Goal: Information Seeking & Learning: Check status

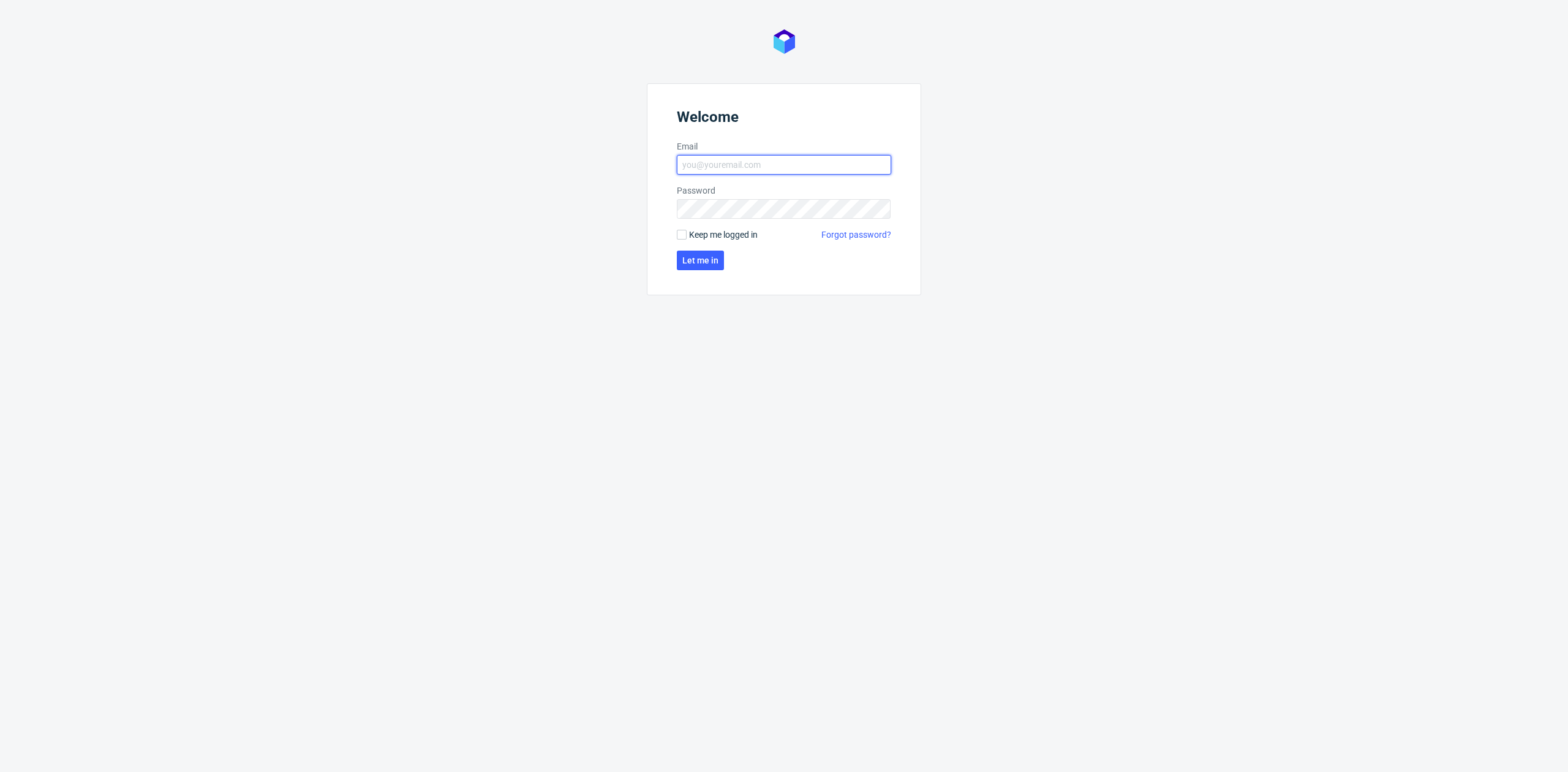
click at [816, 167] on input "Email" at bounding box center [784, 165] width 214 height 20
type input "[EMAIL_ADDRESS][DOMAIN_NAME]"
click button "Let me in" at bounding box center [700, 261] width 47 height 20
click at [606, 204] on div "Welcome Email [EMAIL_ADDRESS][DOMAIN_NAME] Password Keep me logged in Forgot pa…" at bounding box center [784, 386] width 1568 height 772
click button "Let me in" at bounding box center [700, 261] width 47 height 20
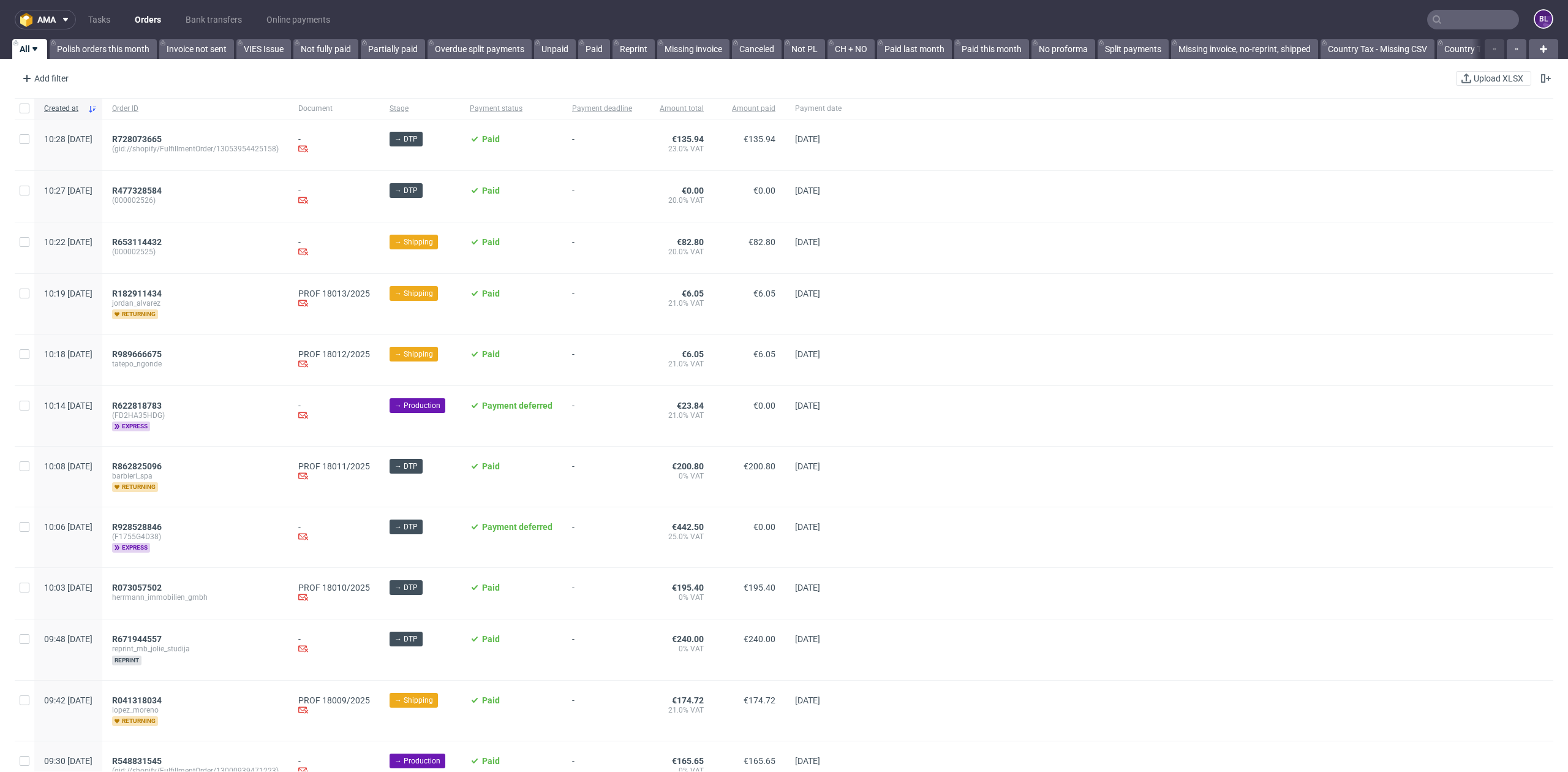
click at [1446, 20] on input "text" at bounding box center [1473, 20] width 92 height 20
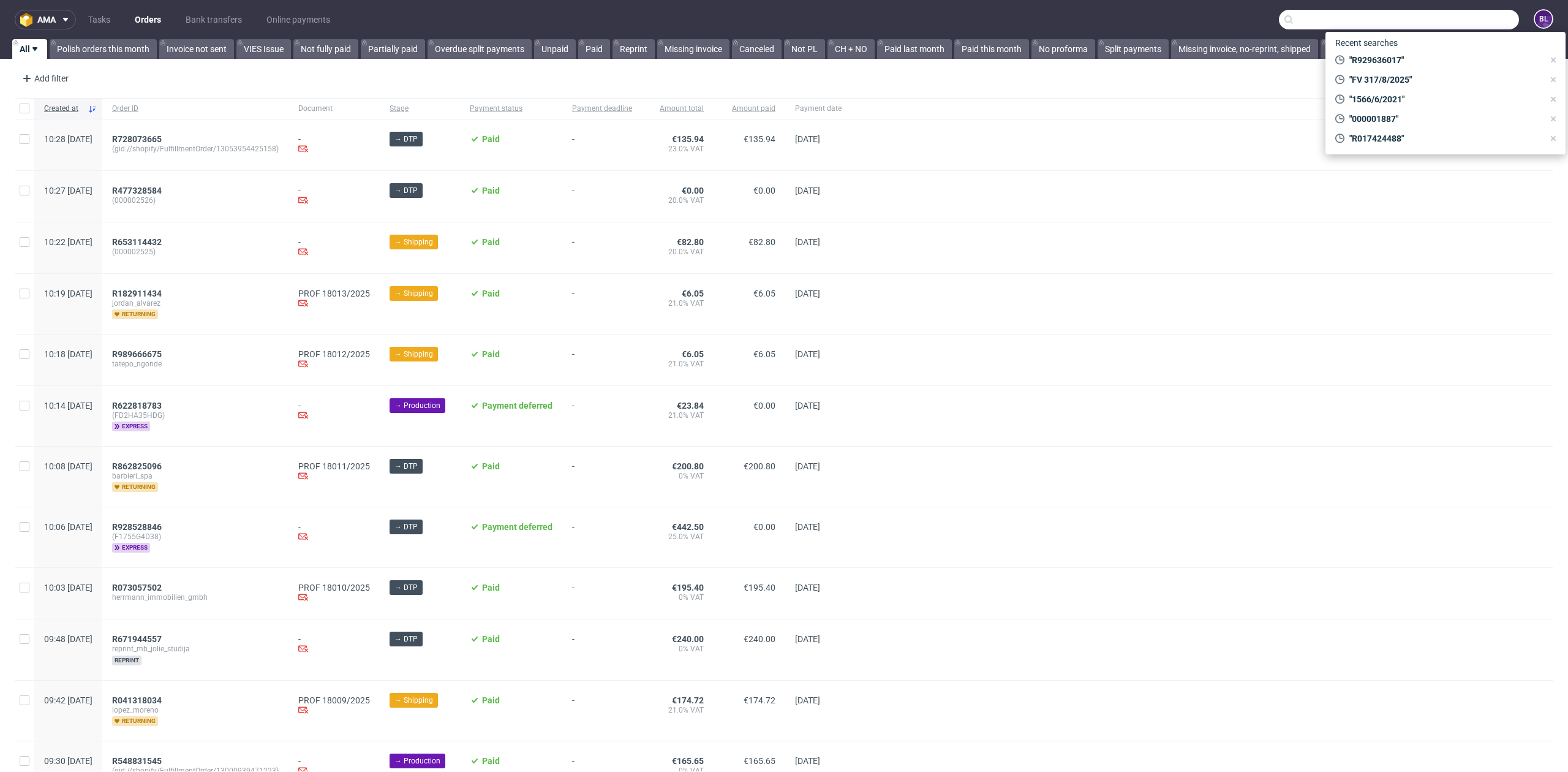
paste input "1756101063"
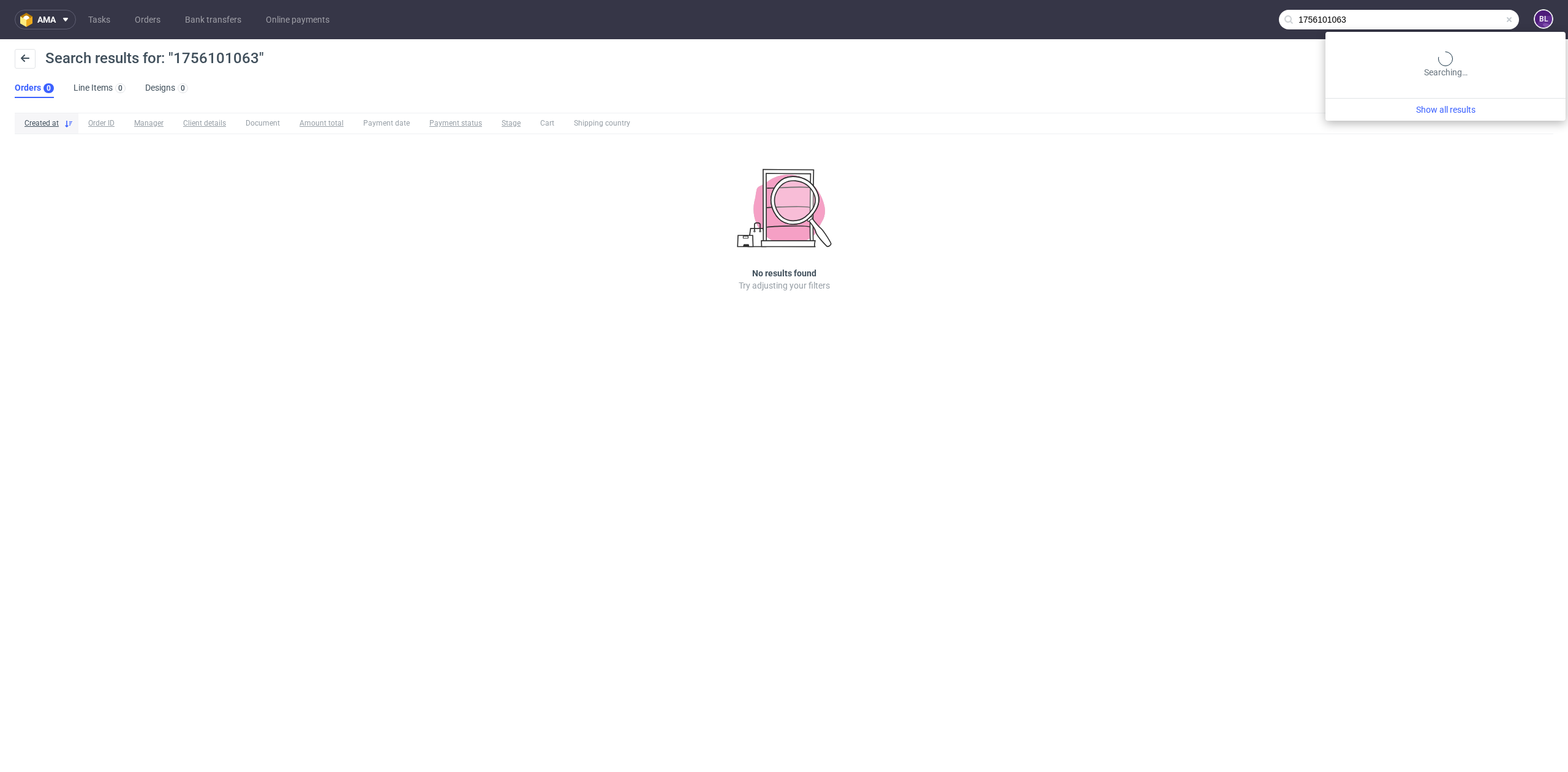
drag, startPoint x: 1474, startPoint y: 17, endPoint x: 1425, endPoint y: 22, distance: 49.2
click at [1420, 20] on input "1756101063" at bounding box center [1399, 20] width 240 height 20
paste input "R635501150"
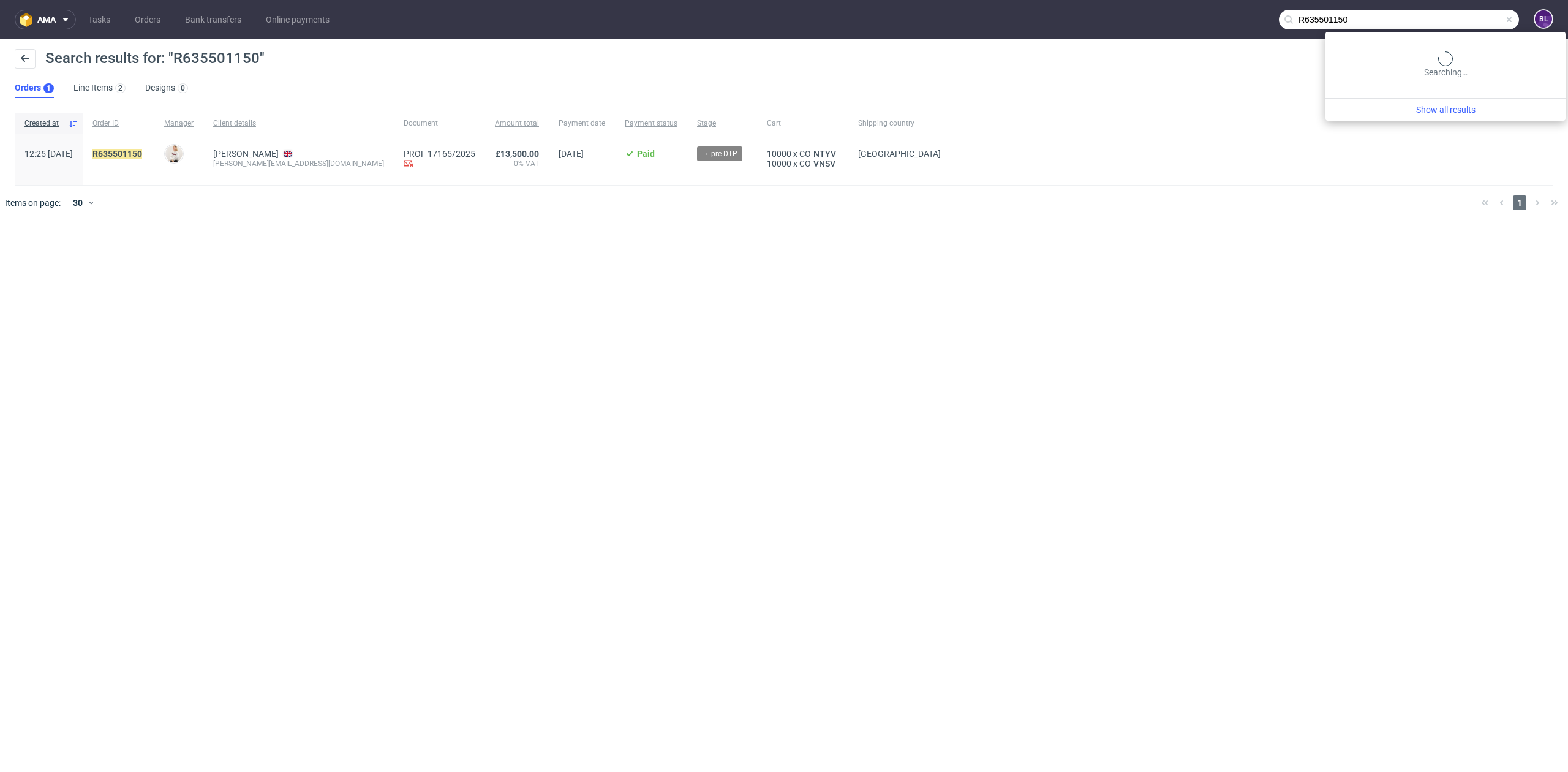
click at [1468, 20] on input "R635501150" at bounding box center [1399, 20] width 240 height 20
paste input "\"
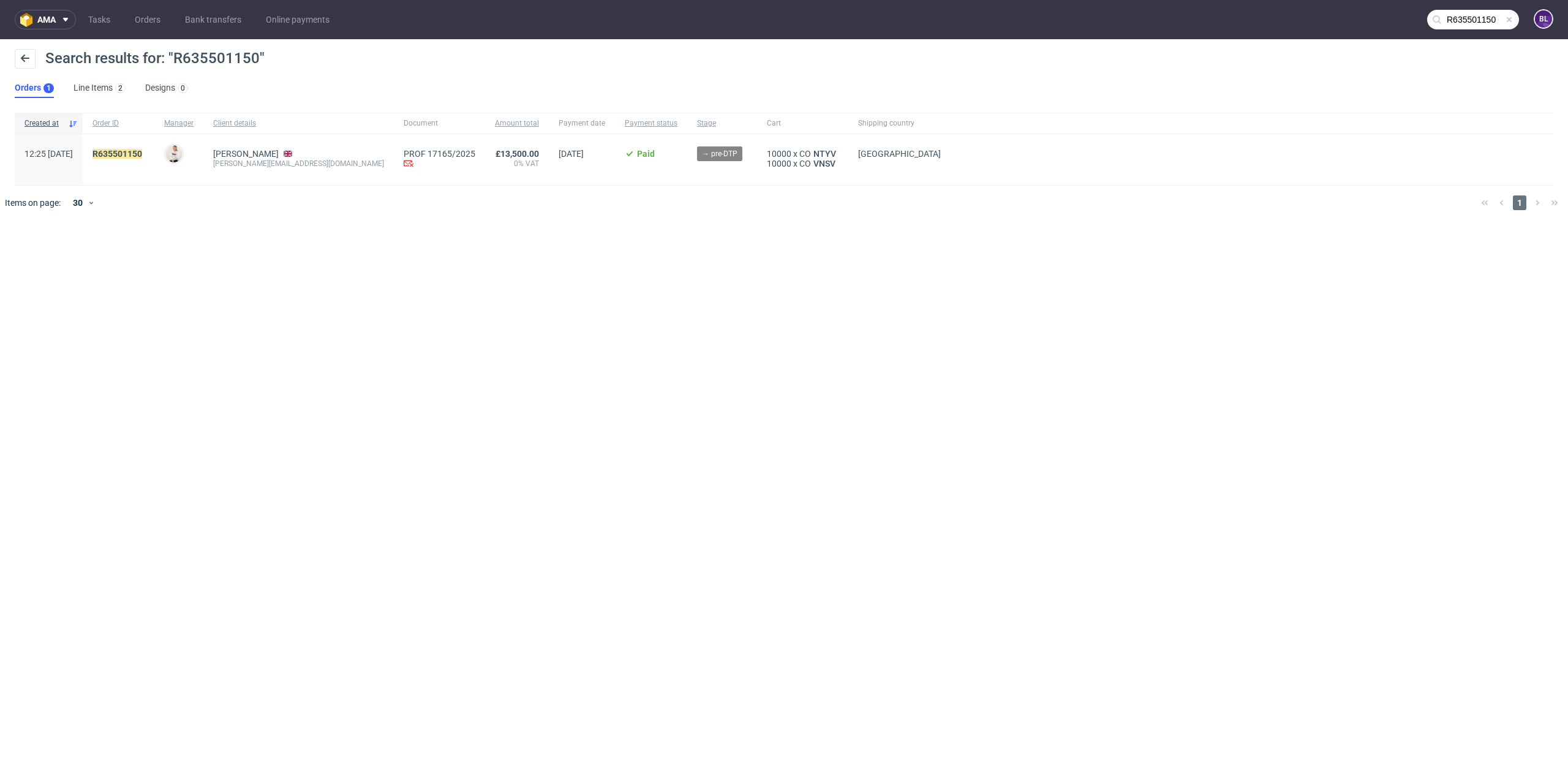
click at [1474, 20] on input "R635501150" at bounding box center [1473, 20] width 92 height 20
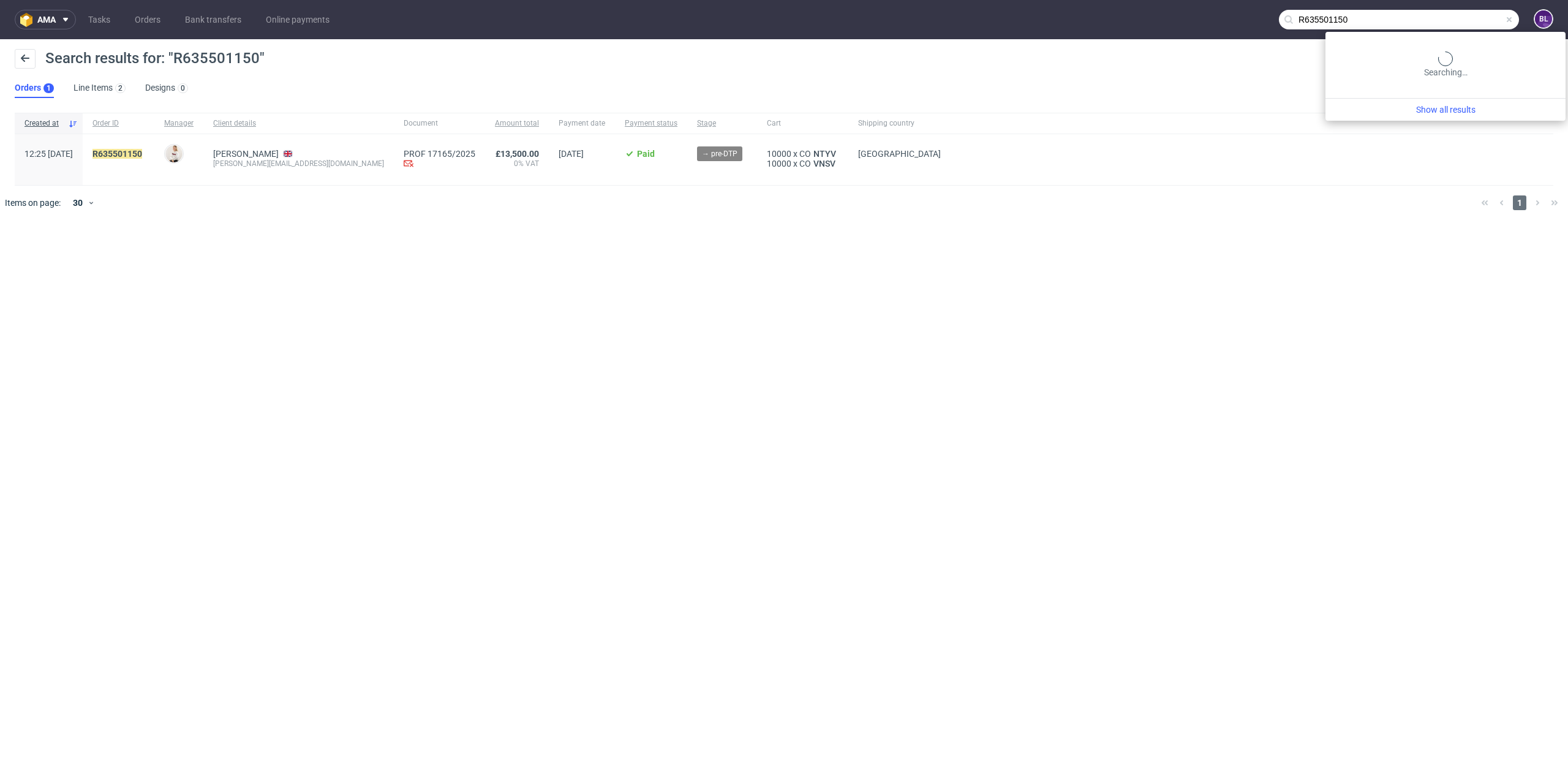
paste input "240669585"
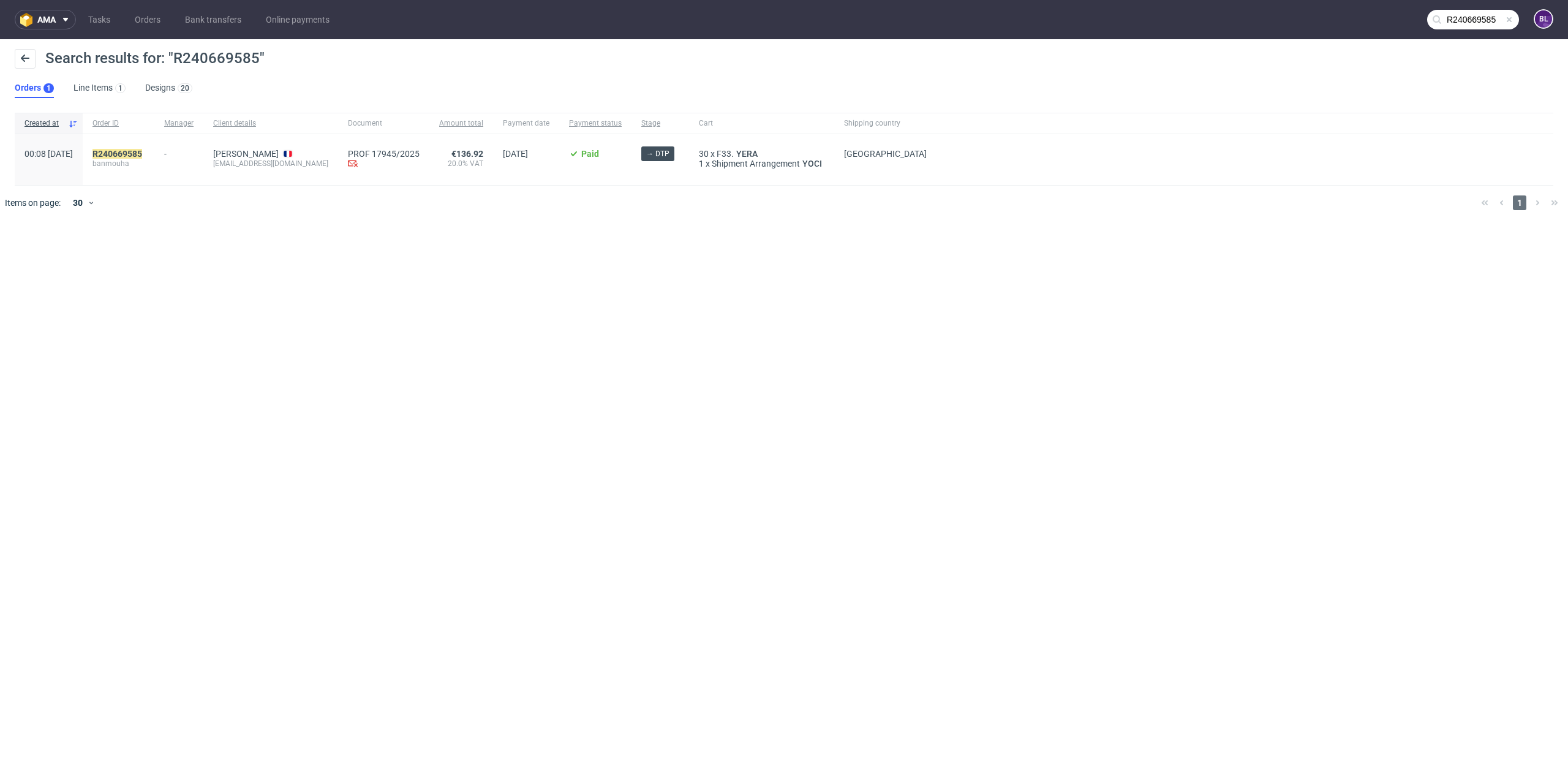
click at [1462, 18] on input "R240669585" at bounding box center [1473, 20] width 92 height 20
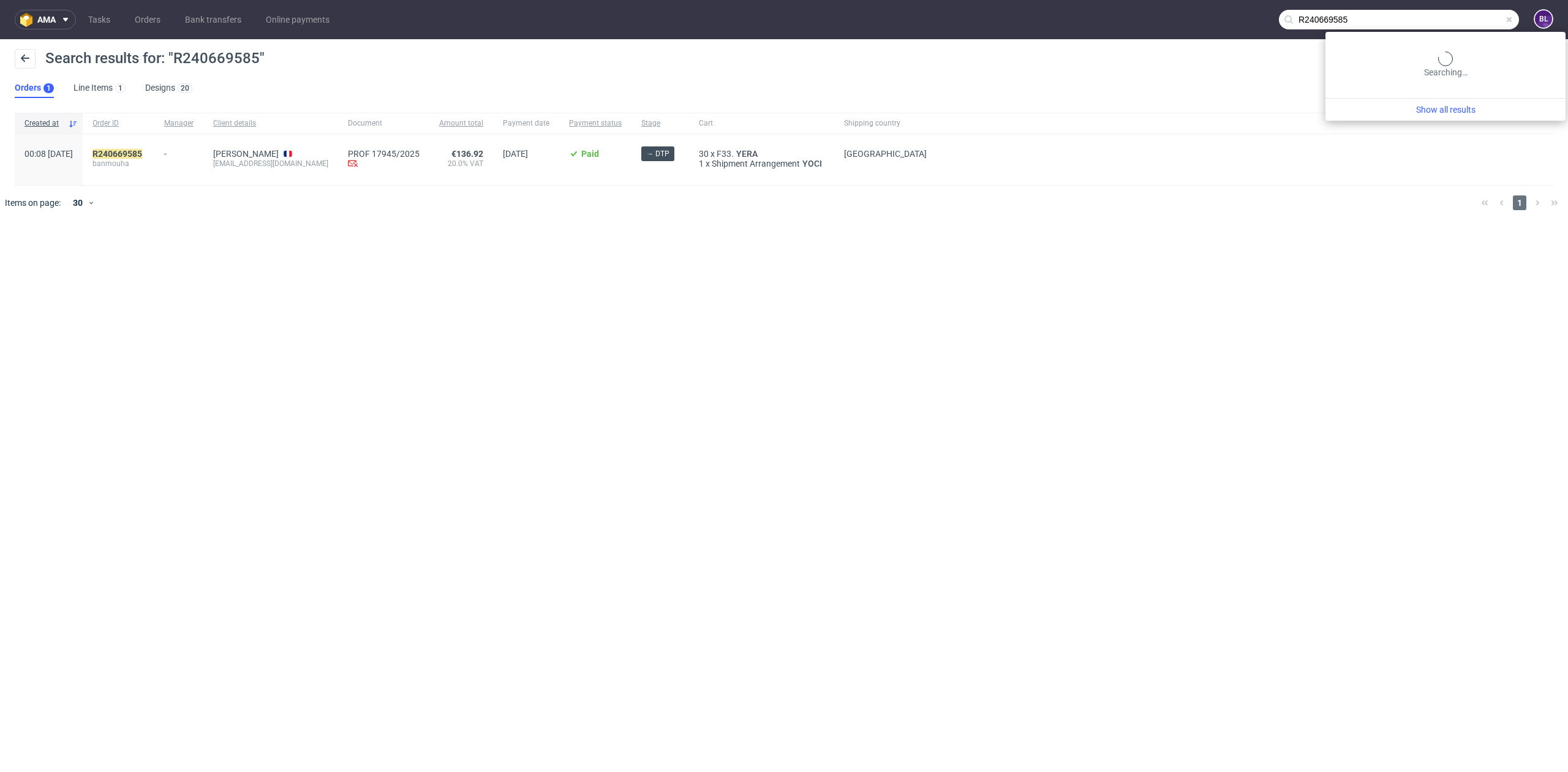
paste input "406572930"
type input "R406572930"
